Goal: Task Accomplishment & Management: Manage account settings

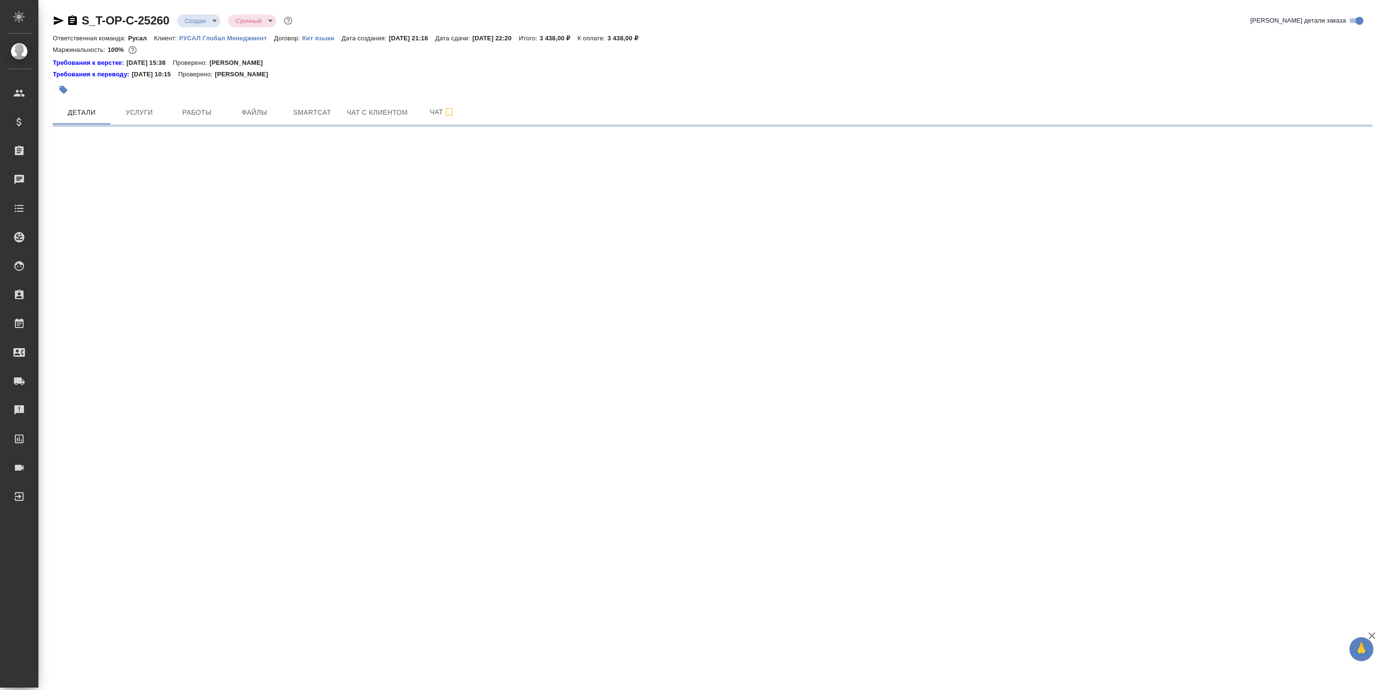
select select "RU"
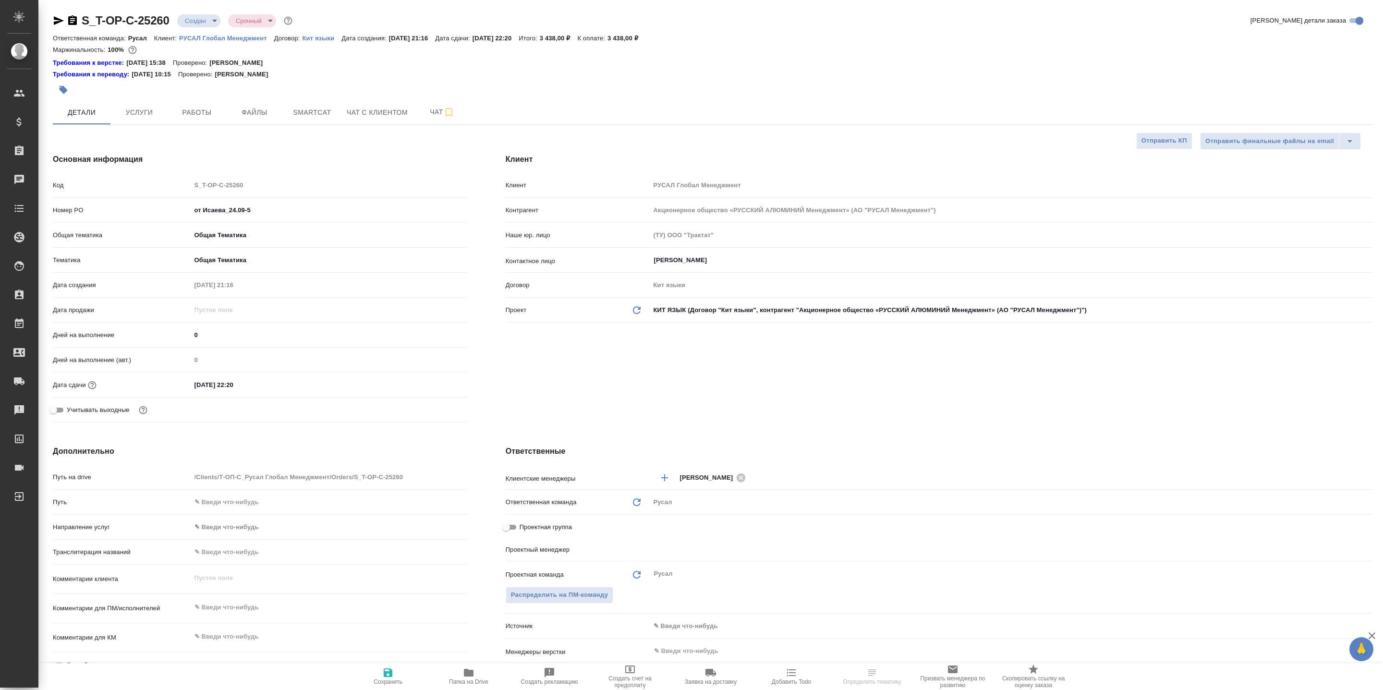
type textarea "x"
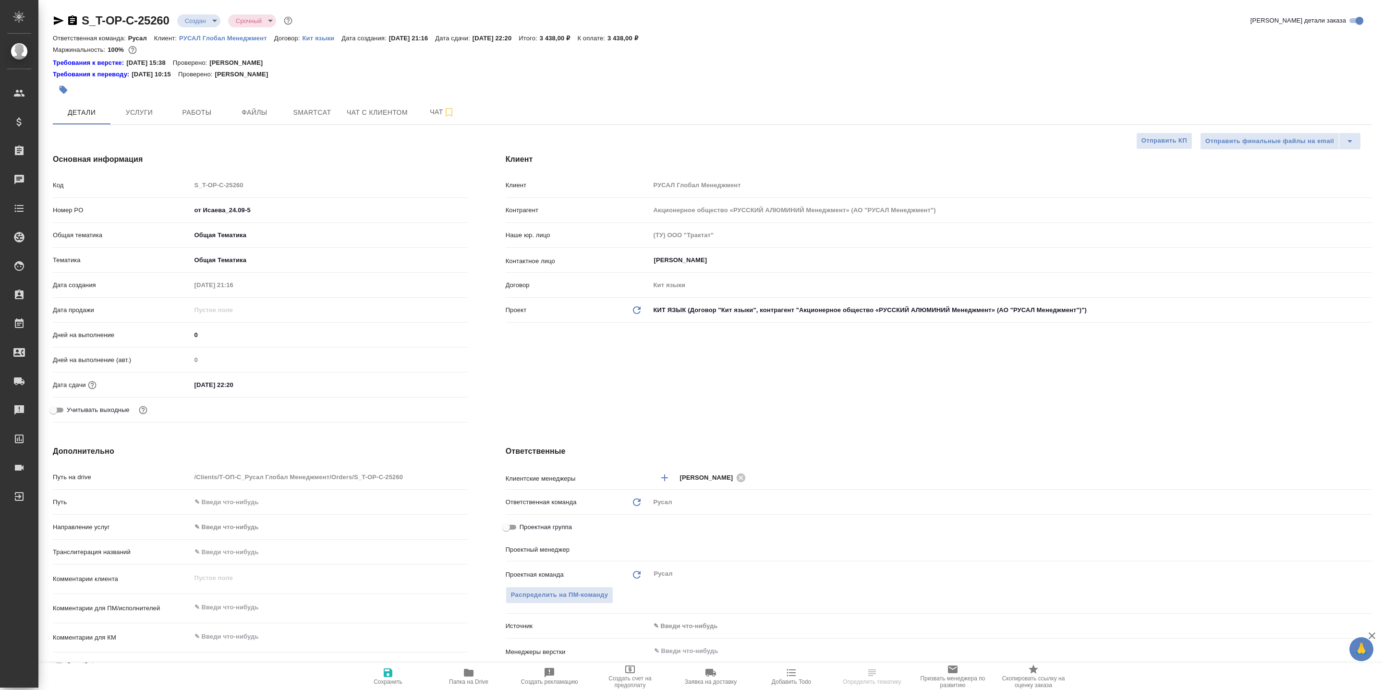
type textarea "x"
type input "[PERSON_NAME]"
type textarea "x"
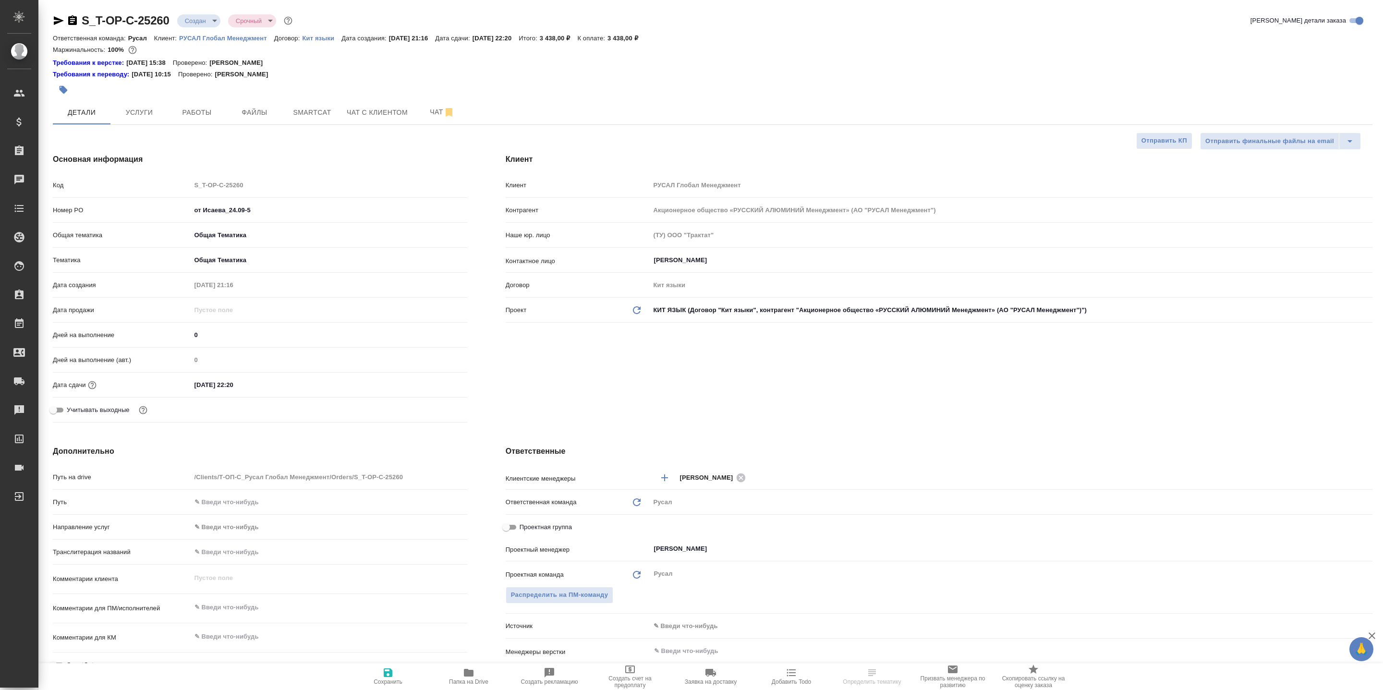
type textarea "x"
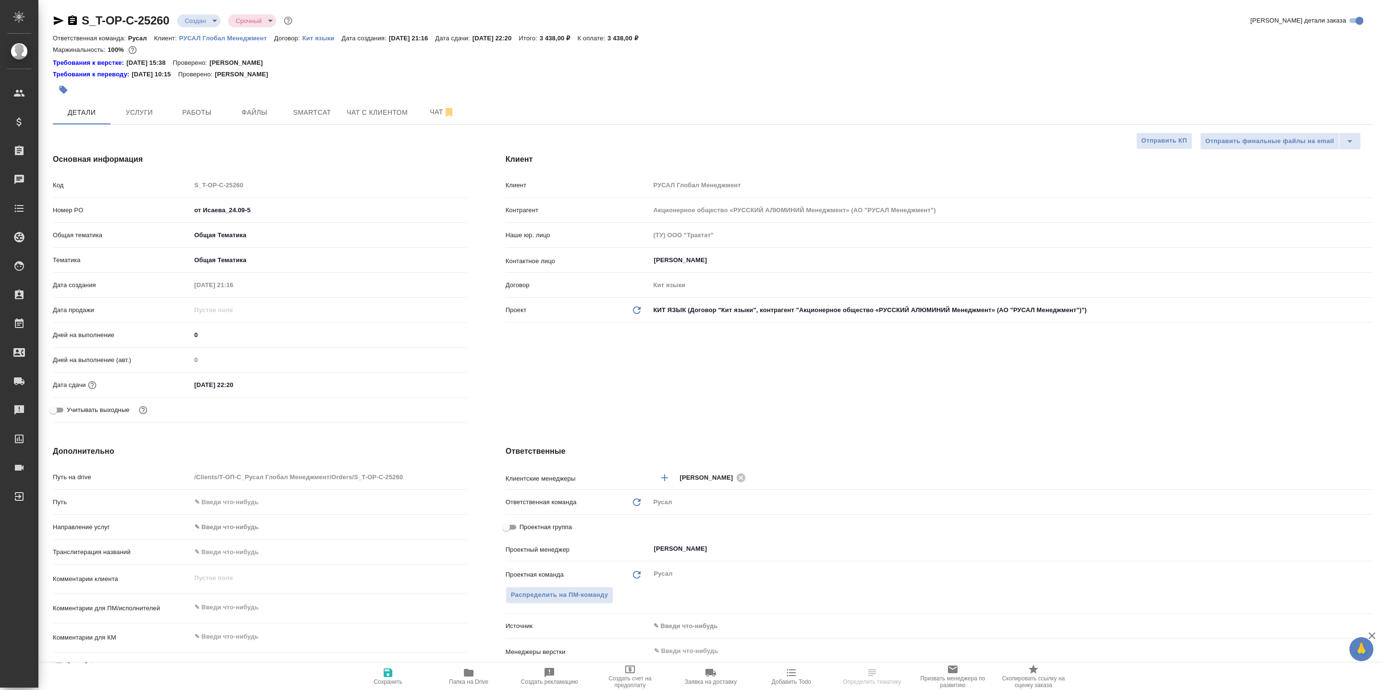
type textarea "x"
click at [456, 671] on span "Папка на Drive" at bounding box center [468, 676] width 69 height 18
select select "RU"
type textarea "x"
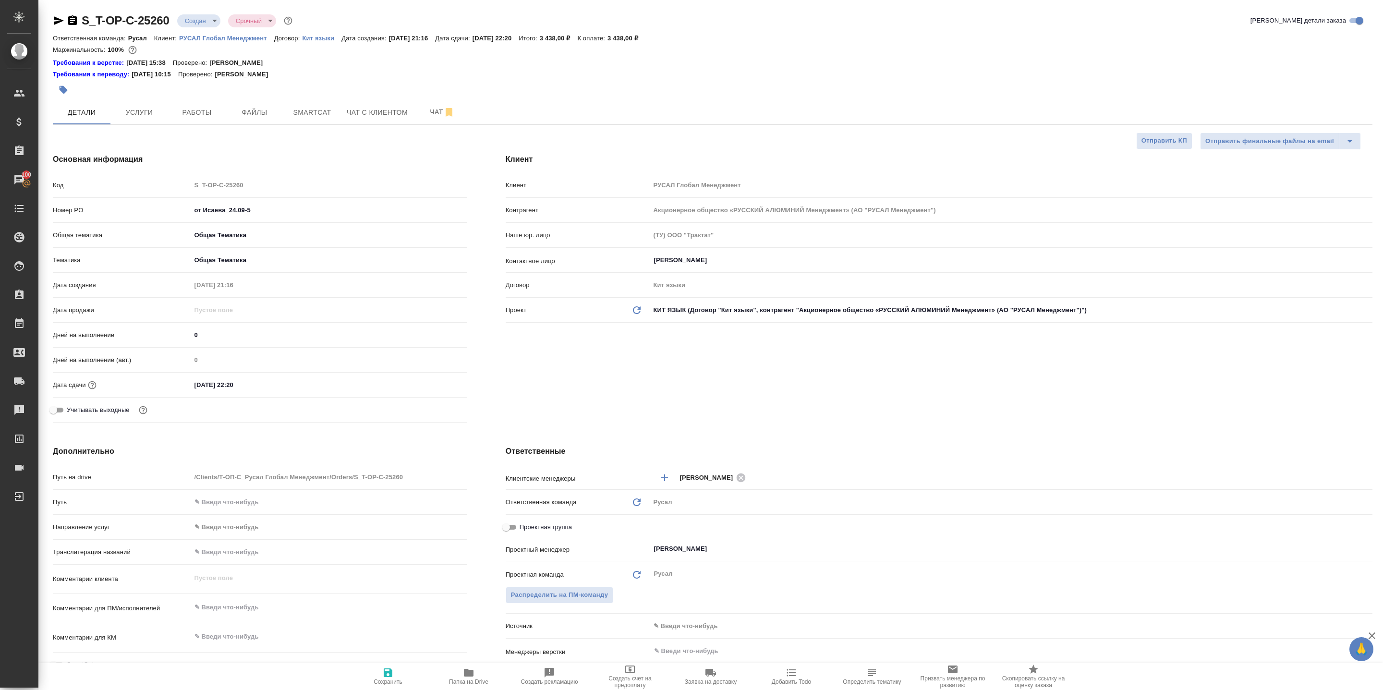
type textarea "x"
click at [75, 19] on icon "button" at bounding box center [72, 20] width 9 height 10
type textarea "x"
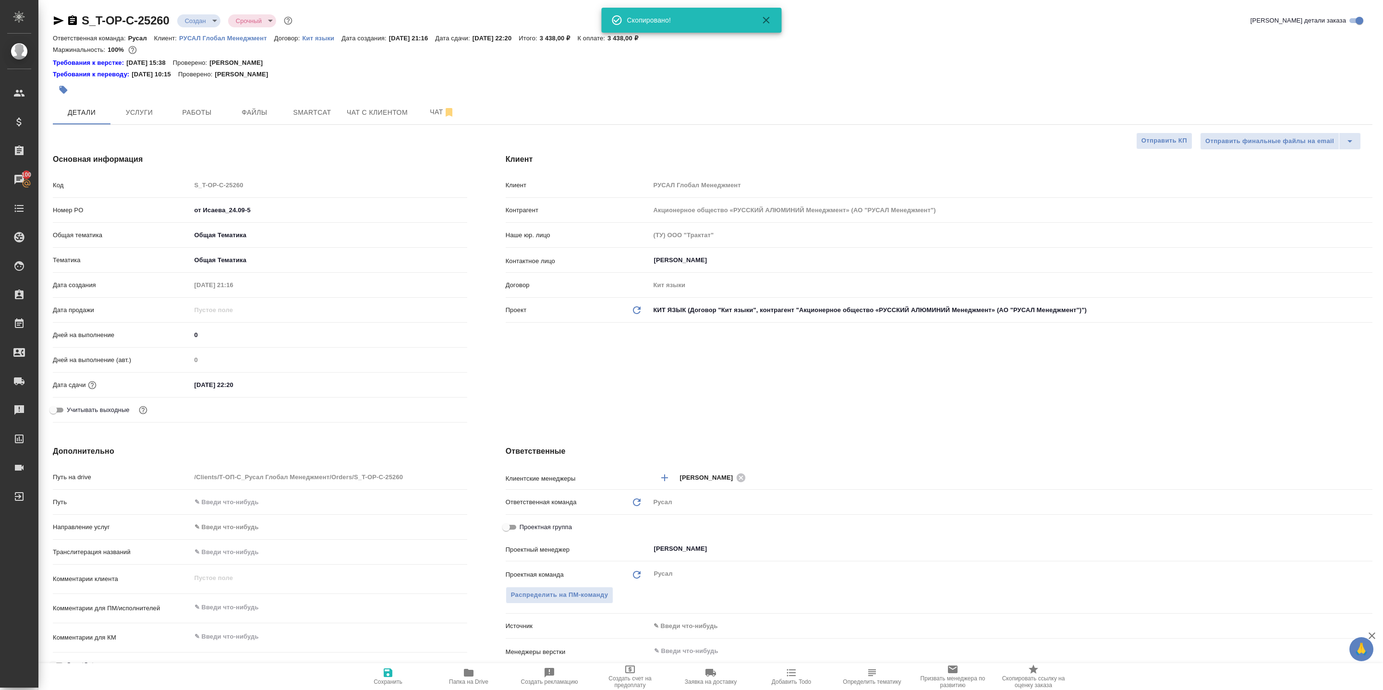
type textarea "x"
click at [149, 110] on span "Услуги" at bounding box center [139, 113] width 46 height 12
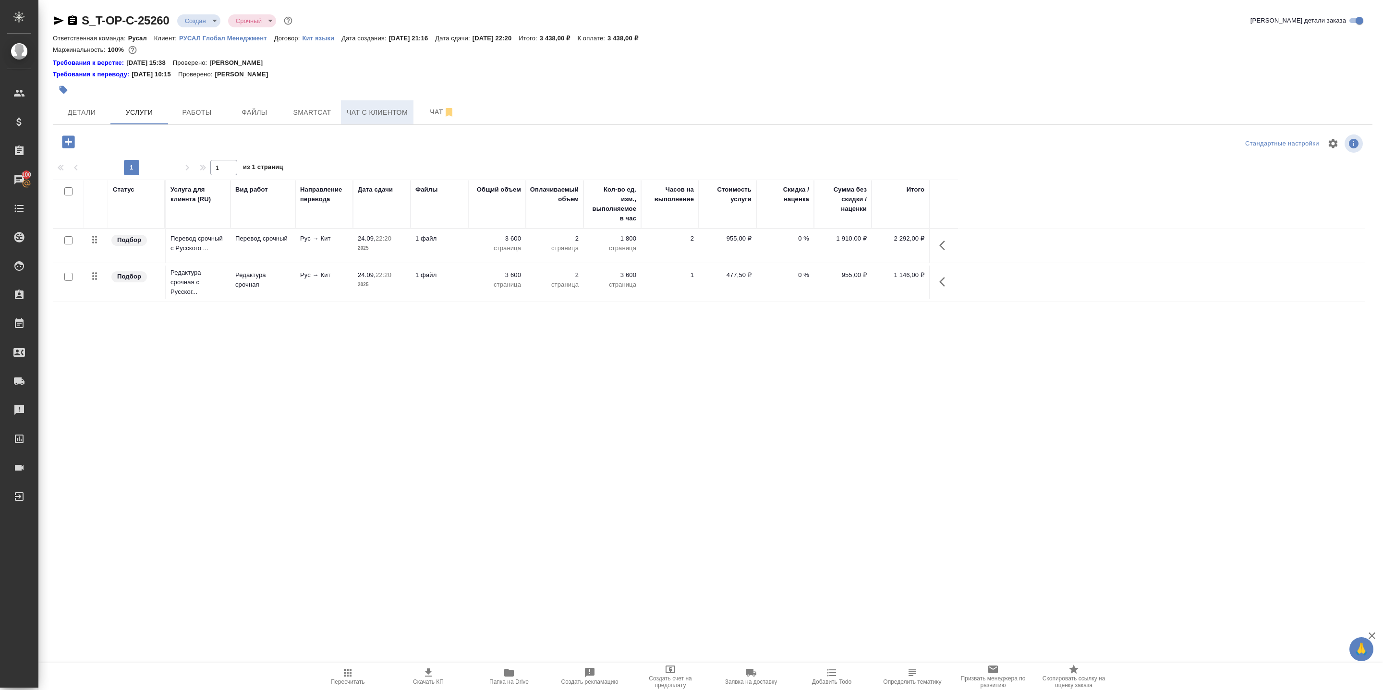
click at [366, 114] on span "Чат с клиентом" at bounding box center [377, 113] width 61 height 12
click at [316, 110] on span "Smartcat" at bounding box center [312, 113] width 46 height 12
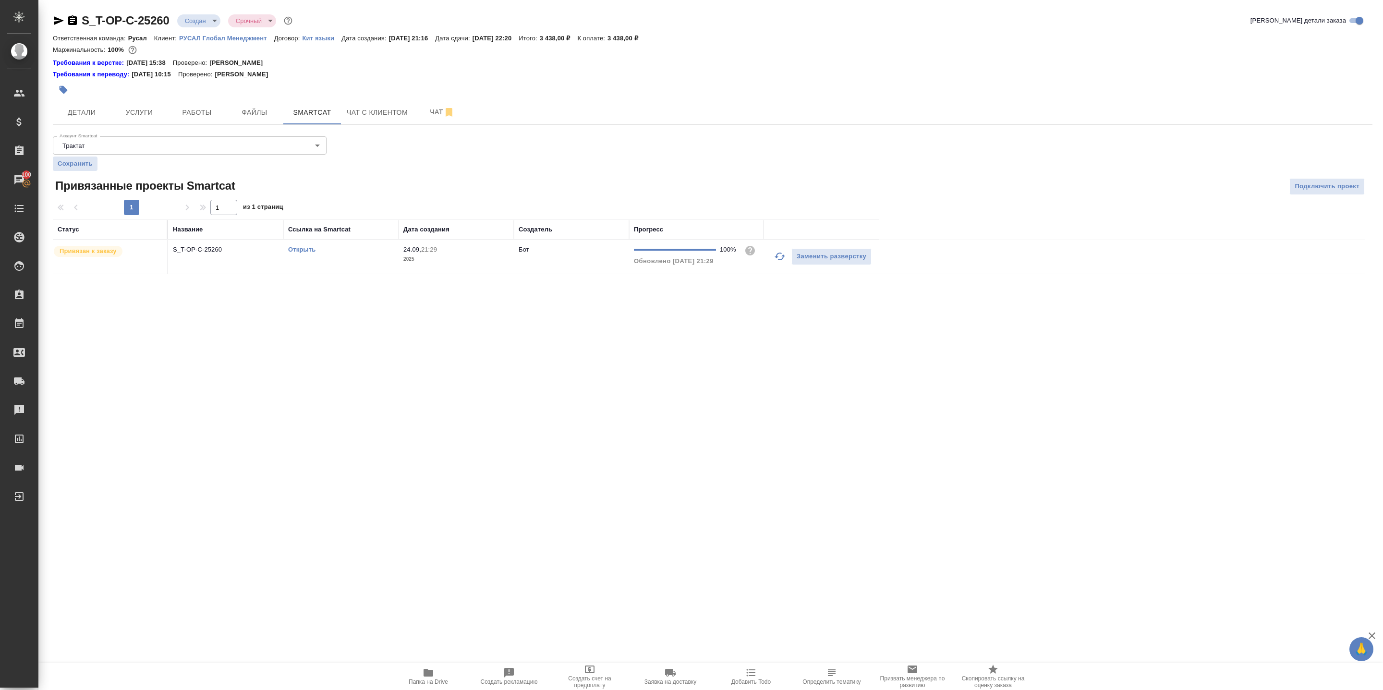
click at [310, 251] on link "Открыть" at bounding box center [301, 249] width 27 height 7
